Goal: Navigation & Orientation: Find specific page/section

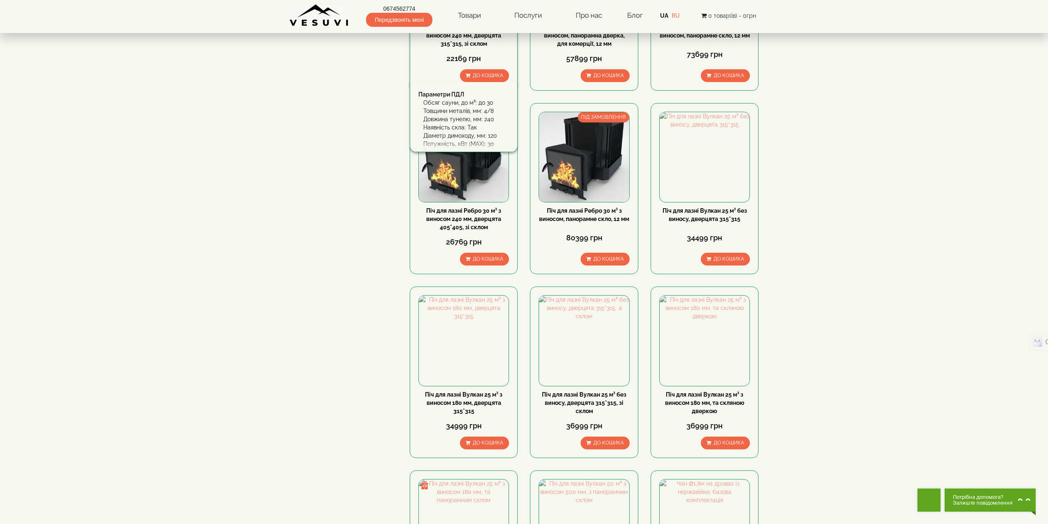
scroll to position [210, 0]
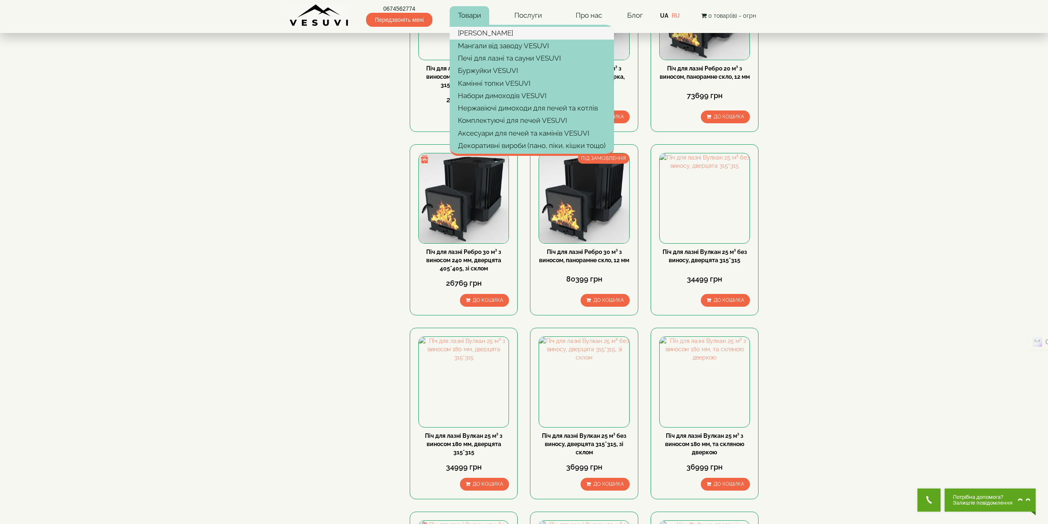
click at [471, 33] on link "[PERSON_NAME]" at bounding box center [532, 33] width 164 height 12
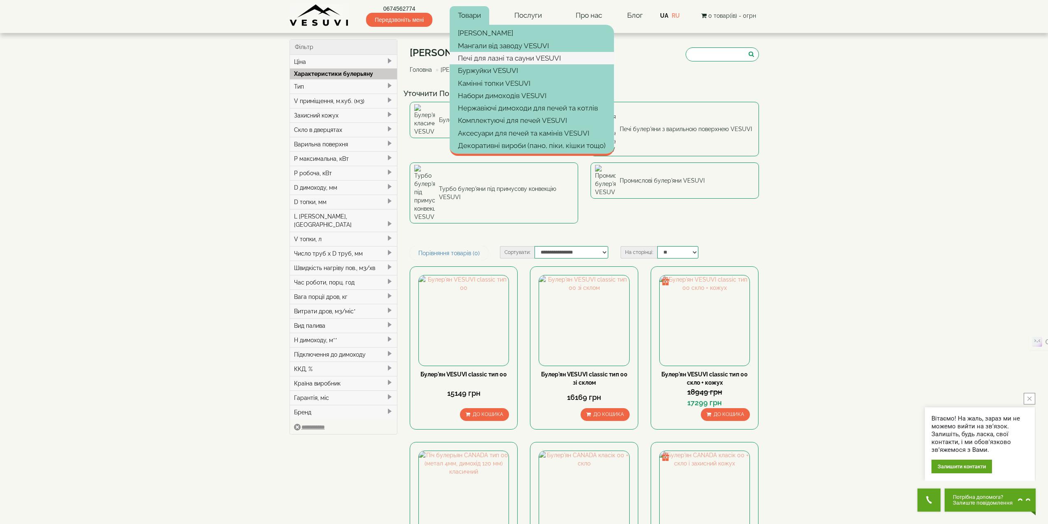
click at [478, 56] on link "Печі для лазні та сауни VESUVI" at bounding box center [532, 58] width 164 height 12
